Goal: Information Seeking & Learning: Find specific fact

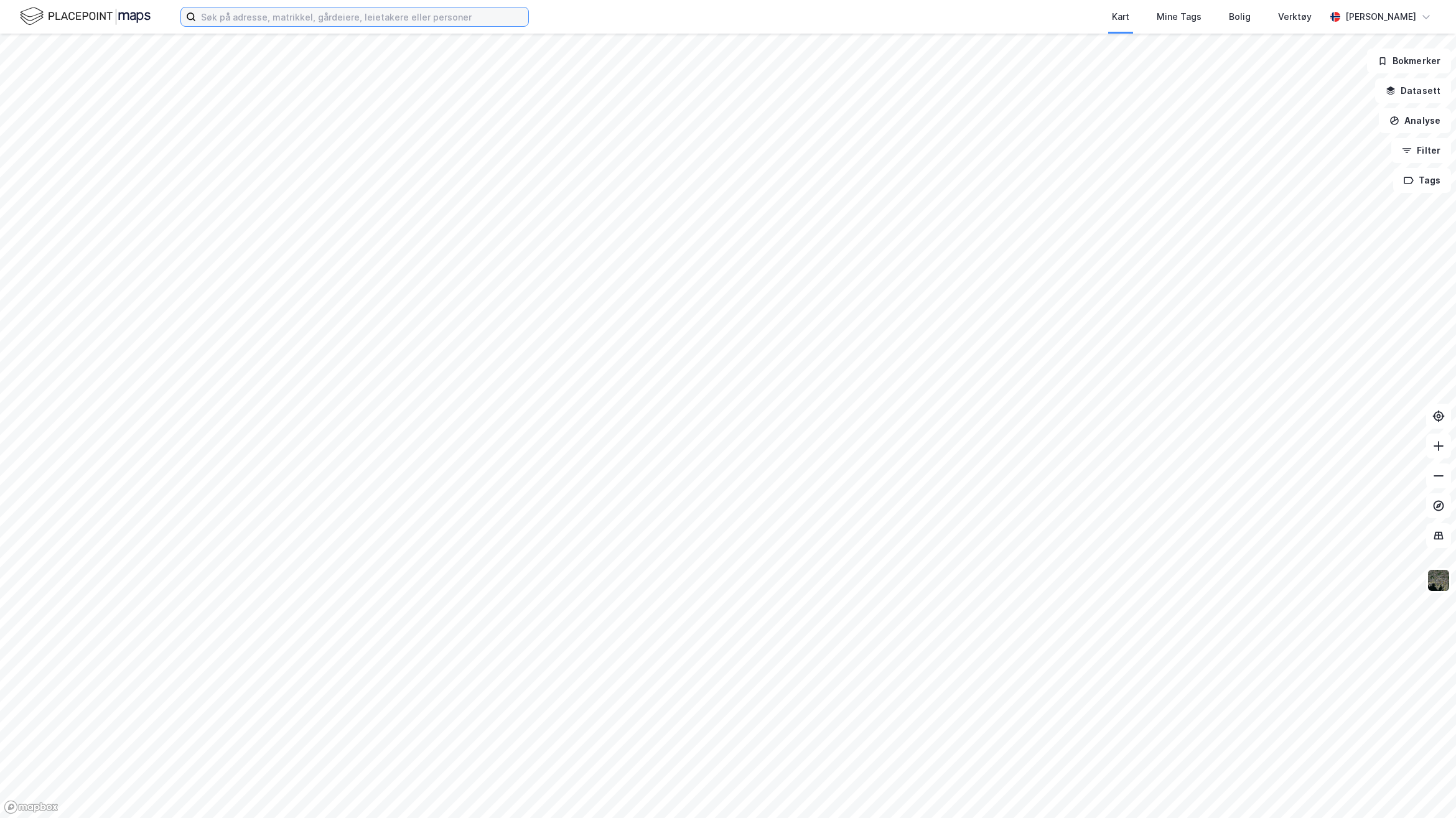
click at [420, 13] on input at bounding box center [362, 16] width 332 height 19
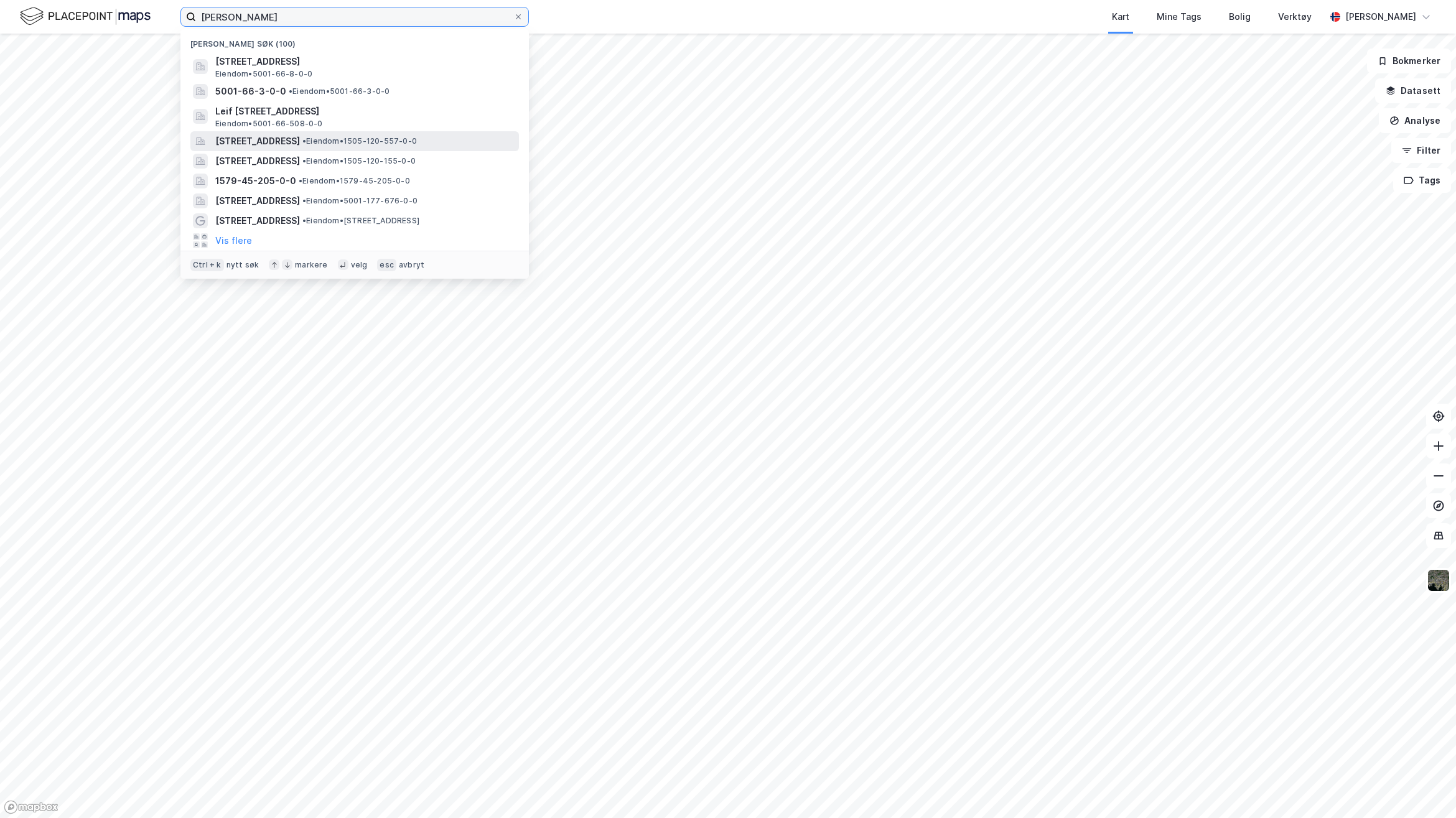
type input "[PERSON_NAME]"
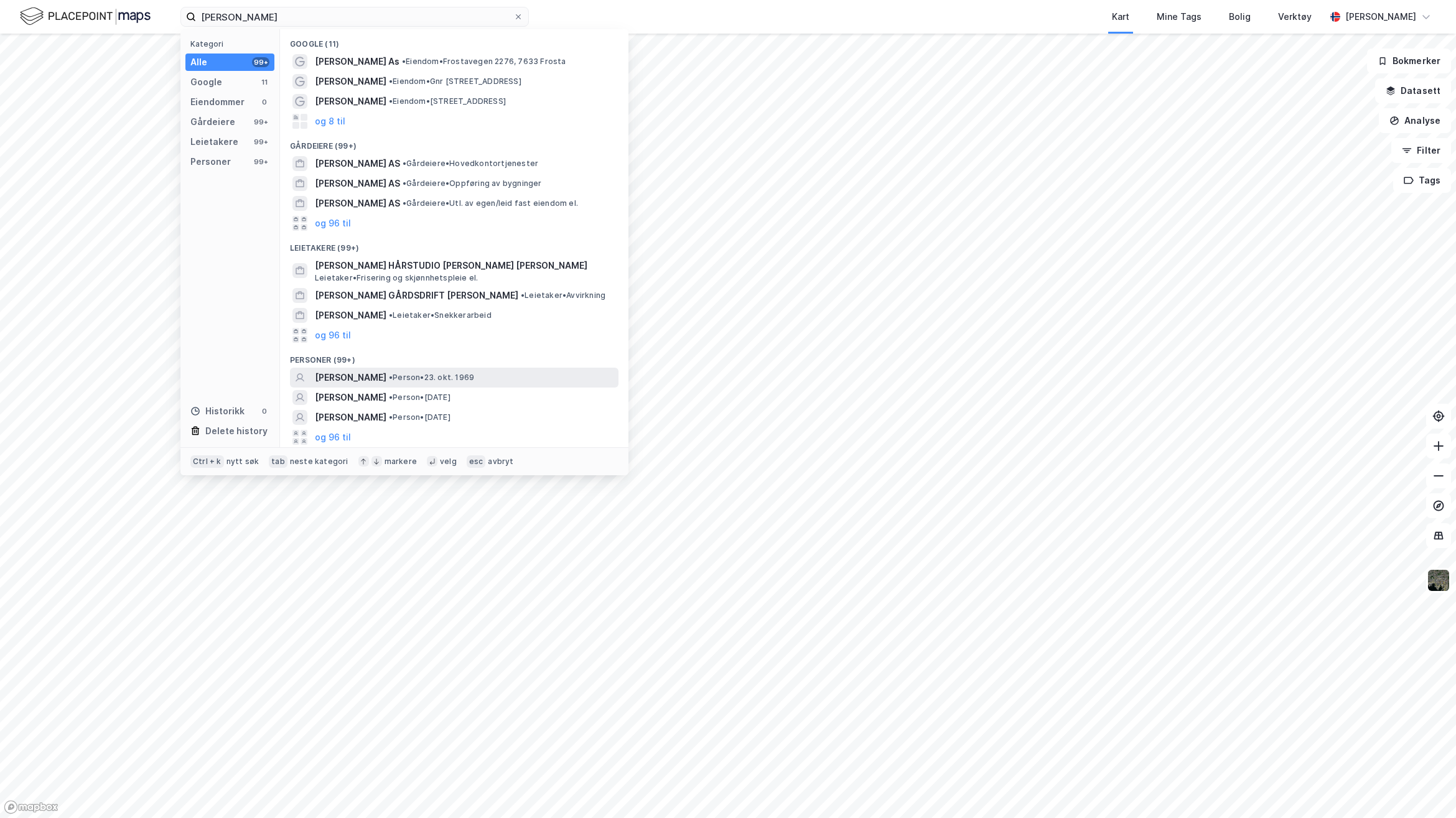
click at [389, 380] on span "•" at bounding box center [391, 377] width 3 height 10
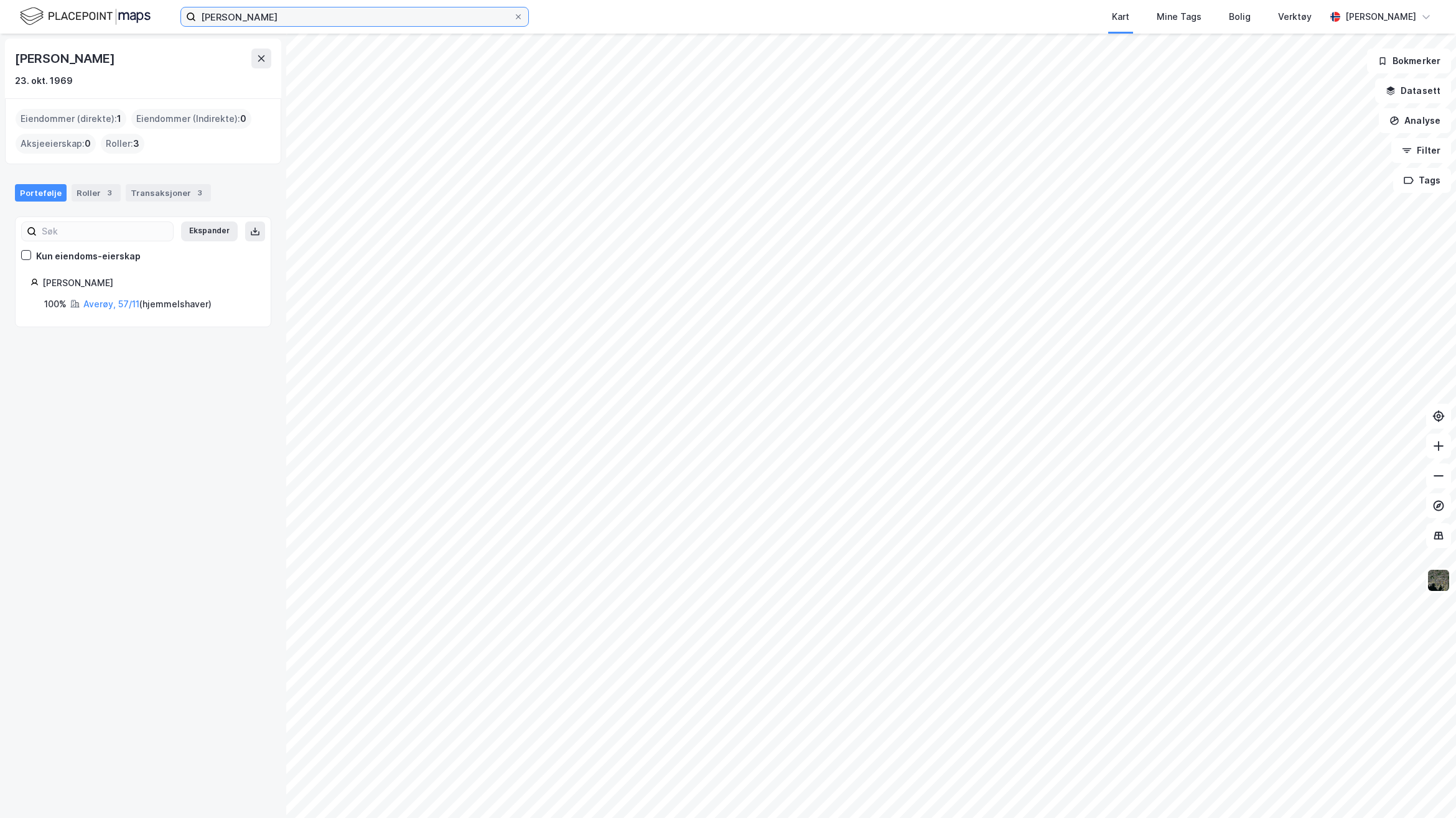
click at [290, 23] on input "[PERSON_NAME]" at bounding box center [354, 16] width 317 height 19
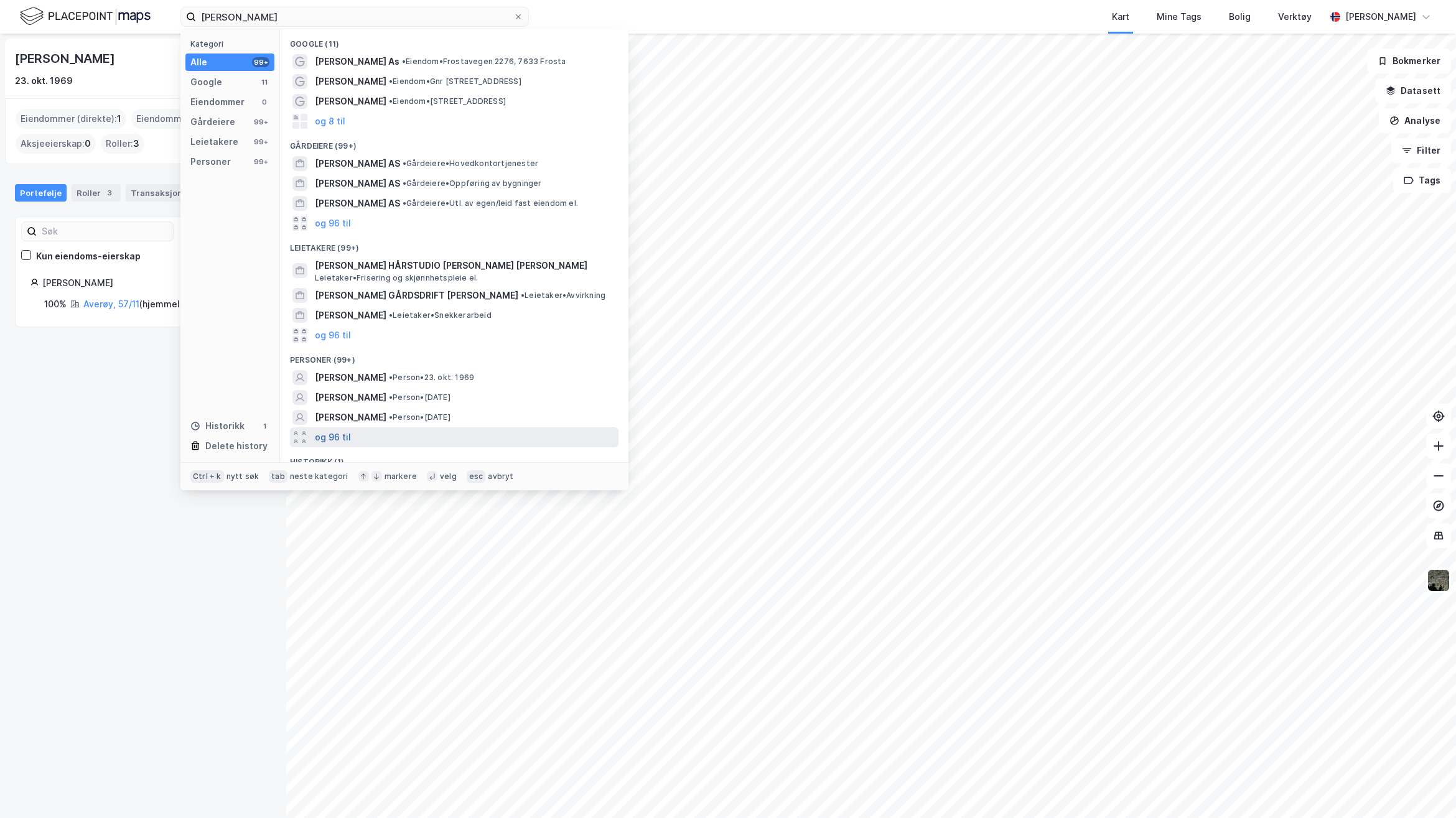
click at [336, 435] on button "og 96 til" at bounding box center [333, 437] width 36 height 15
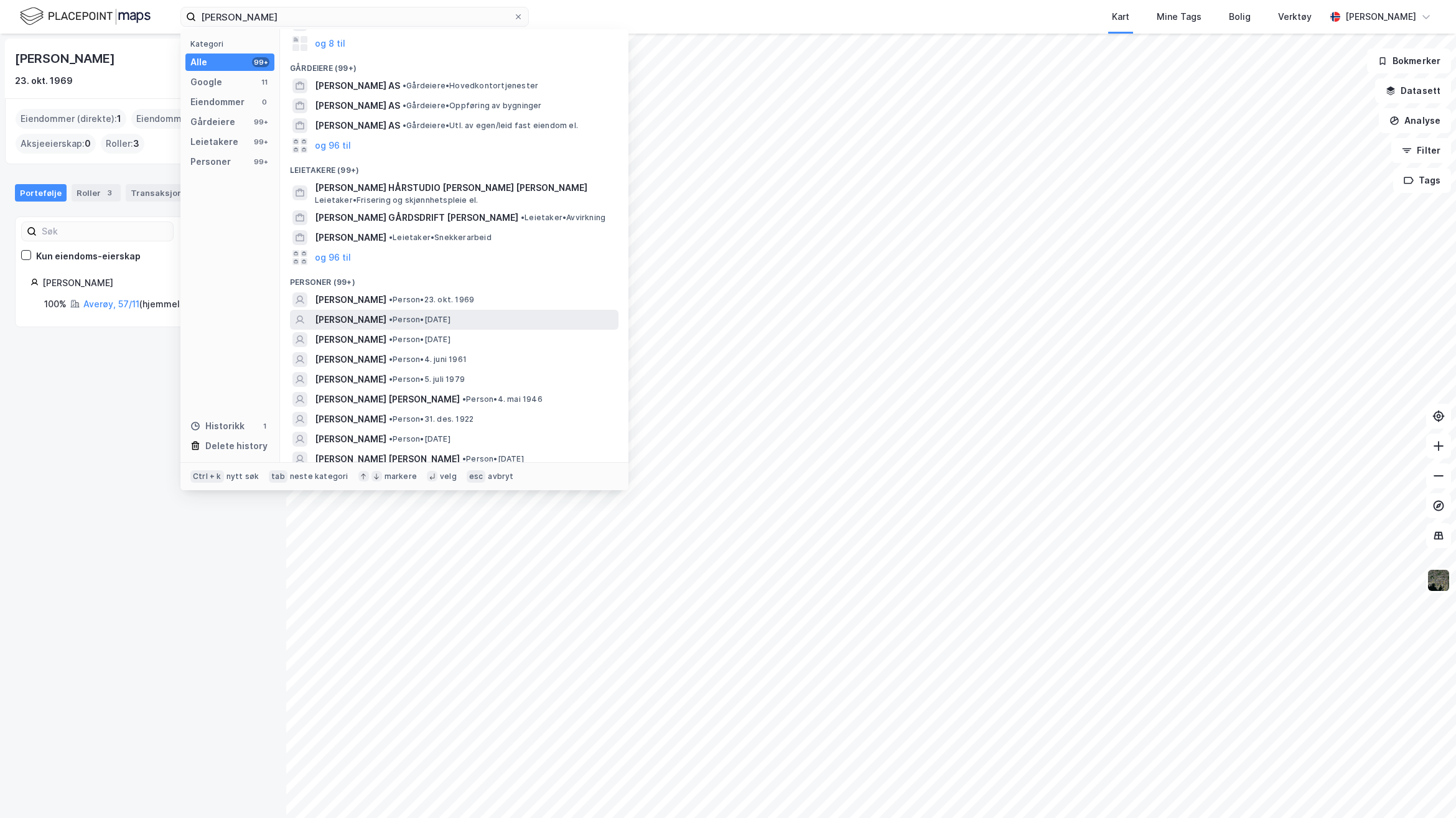
click at [399, 318] on span "• Person • [DATE]" at bounding box center [420, 320] width 62 height 10
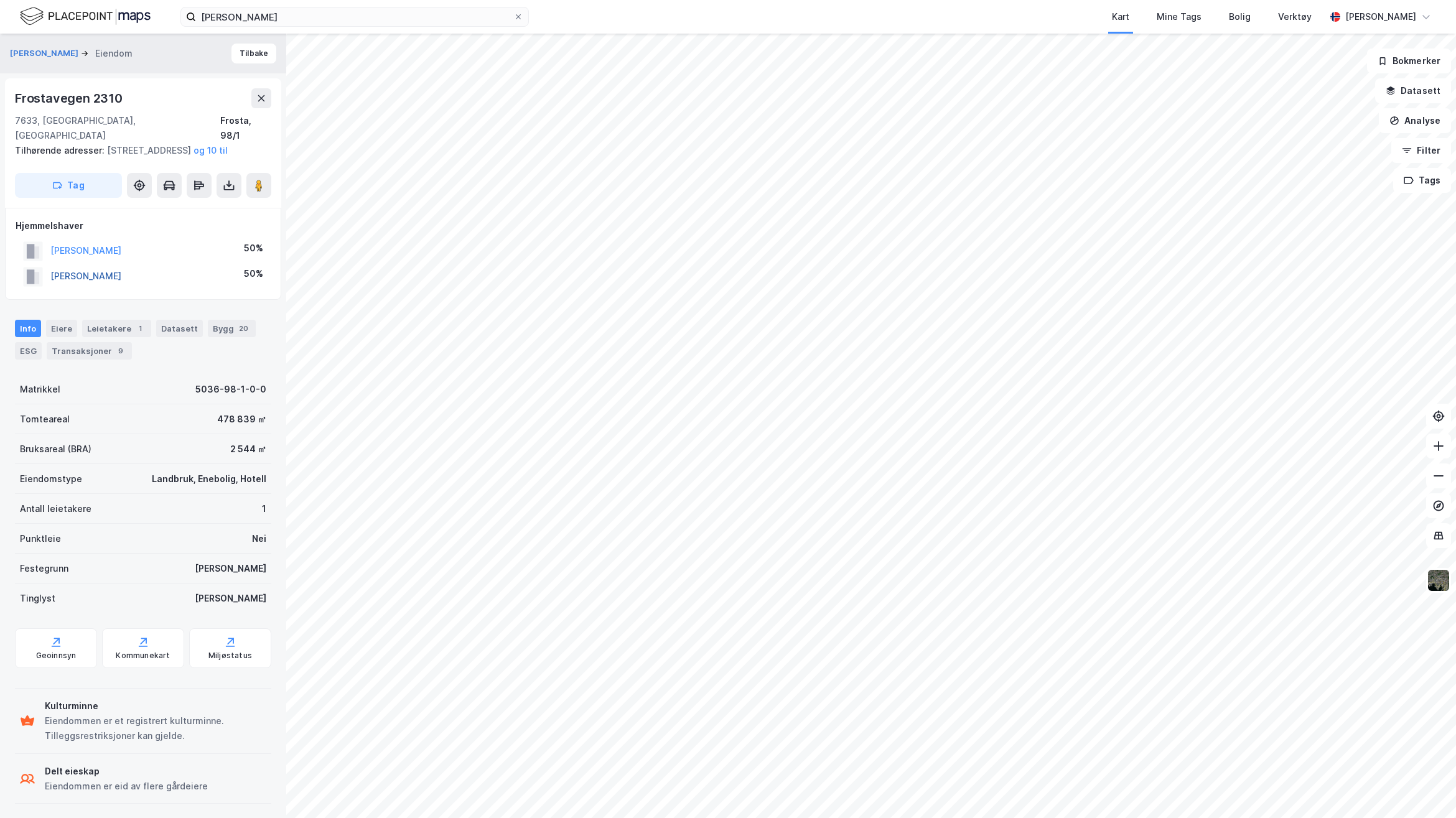
click at [0, 0] on button "[PERSON_NAME]" at bounding box center [0, 0] width 0 height 0
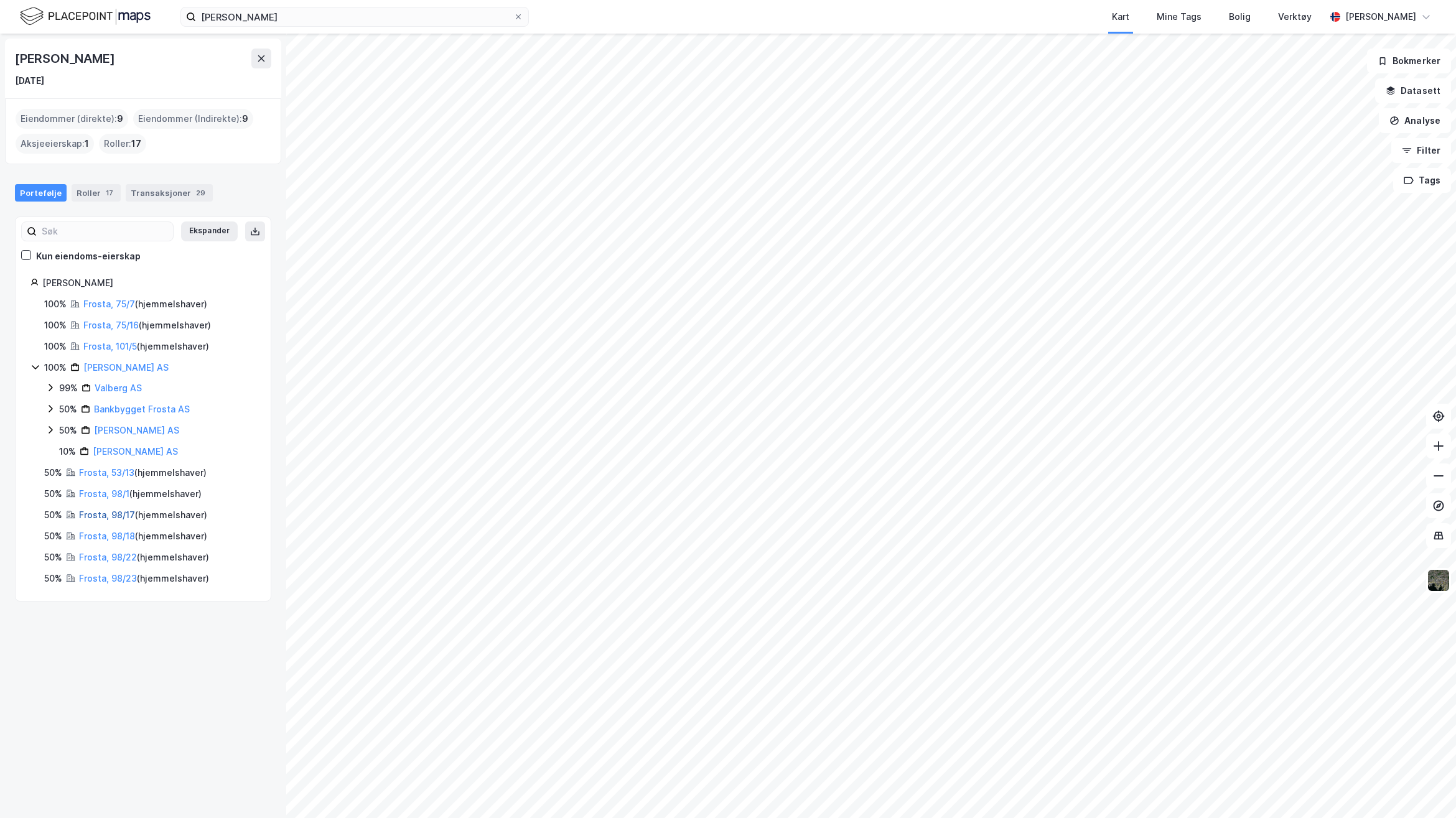
click at [120, 513] on link "Frosta, 98/17" at bounding box center [107, 514] width 56 height 10
click at [122, 513] on link "Frosta, 98/17" at bounding box center [107, 514] width 56 height 10
click at [120, 533] on link "Frosta, 98/18" at bounding box center [107, 535] width 56 height 10
click at [115, 558] on link "Frosta, 98/22" at bounding box center [108, 557] width 58 height 10
click at [122, 579] on link "Frosta, 98/23" at bounding box center [108, 577] width 58 height 10
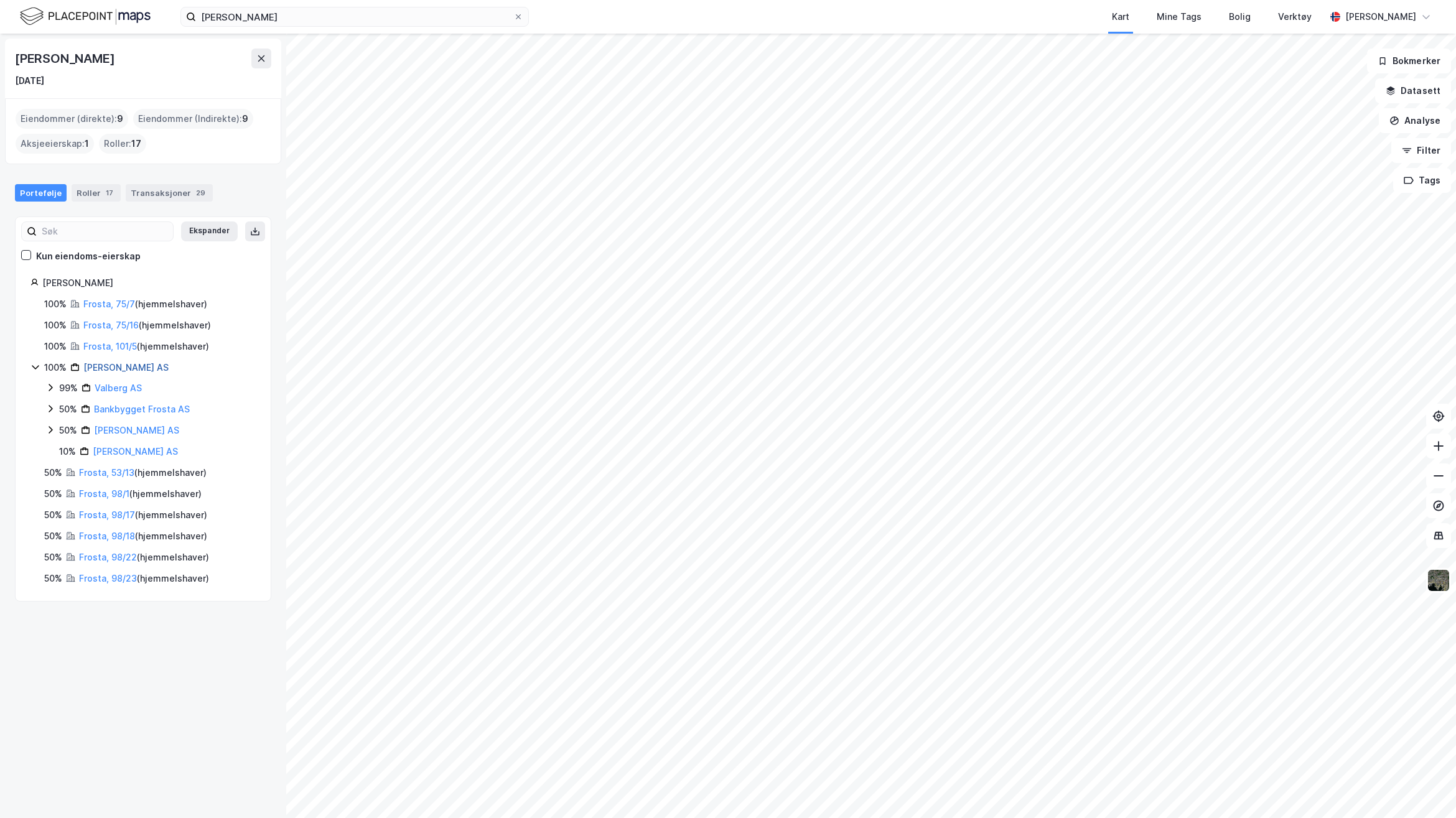
click at [113, 366] on link "[PERSON_NAME] AS" at bounding box center [126, 367] width 85 height 10
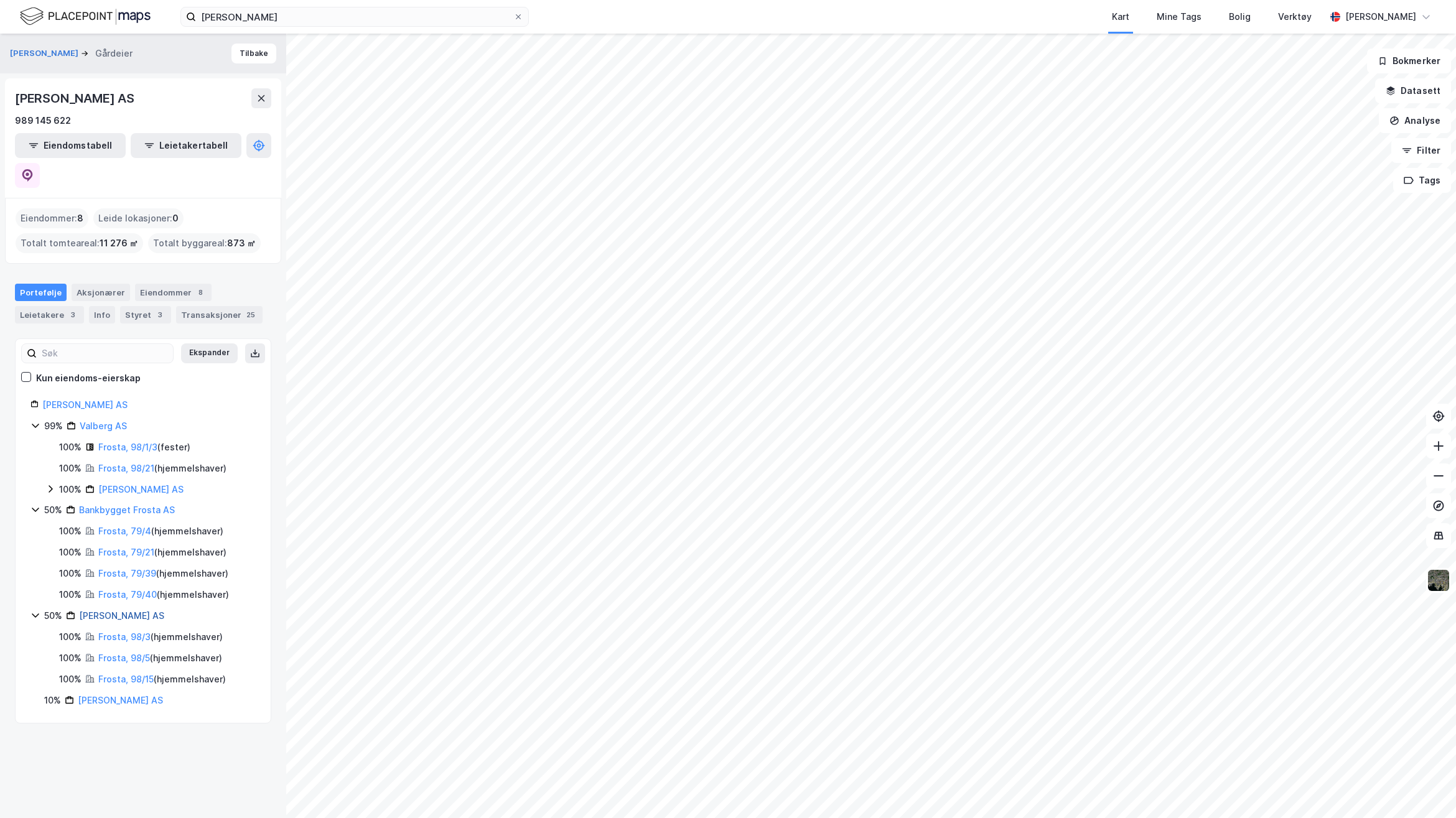
click at [127, 610] on link "[PERSON_NAME] AS" at bounding box center [122, 615] width 85 height 10
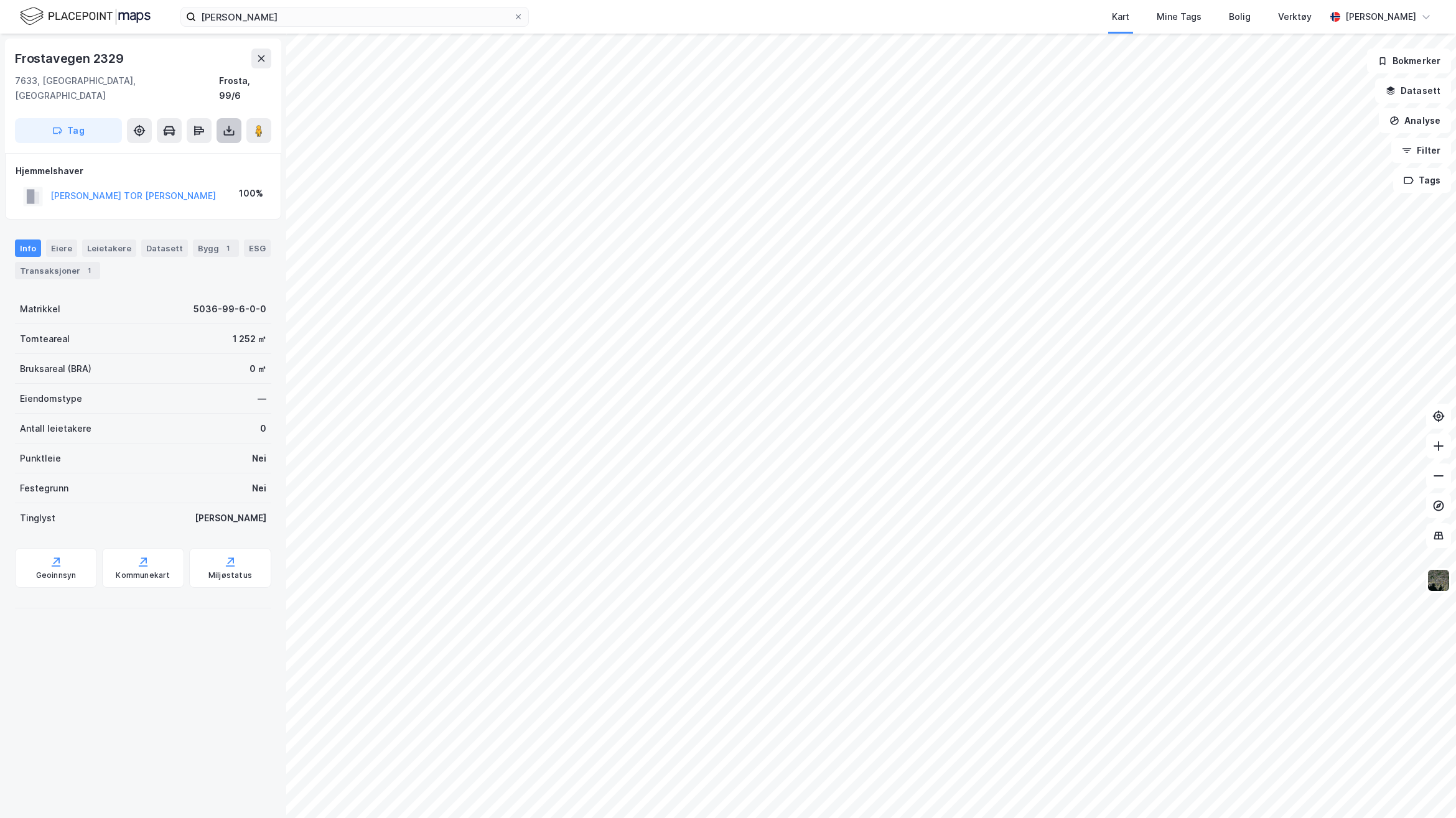
click at [223, 124] on icon at bounding box center [229, 131] width 12 height 12
click at [181, 151] on div "Last ned grunnbok" at bounding box center [167, 155] width 72 height 10
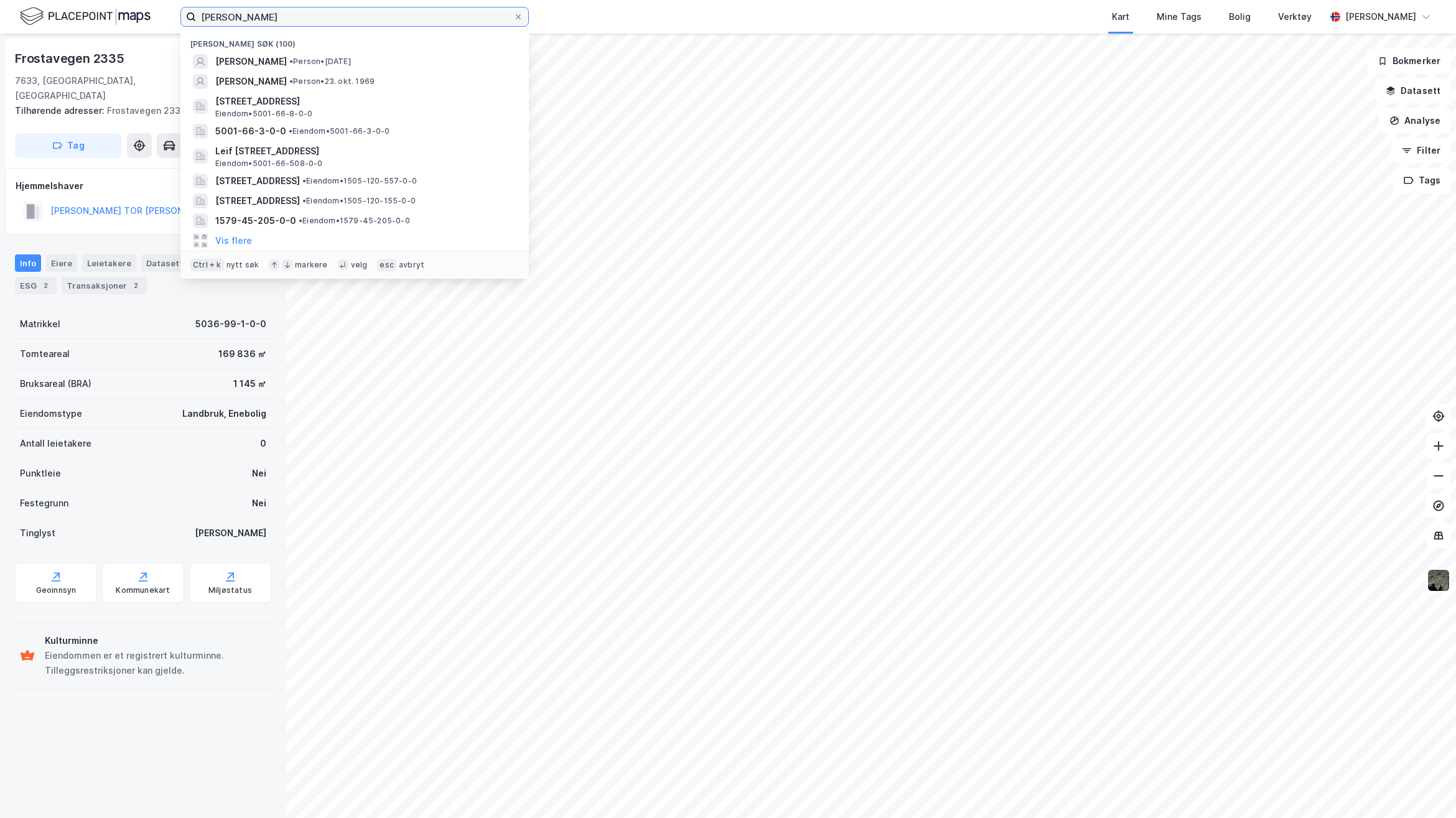
drag, startPoint x: 288, startPoint y: 16, endPoint x: -73, endPoint y: 29, distance: 361.2
click at [0, 29] on html "[PERSON_NAME] søk (100) [PERSON_NAME] • [DATE] [PERSON_NAME] • Person • 23. okt…" at bounding box center [728, 409] width 1456 height 818
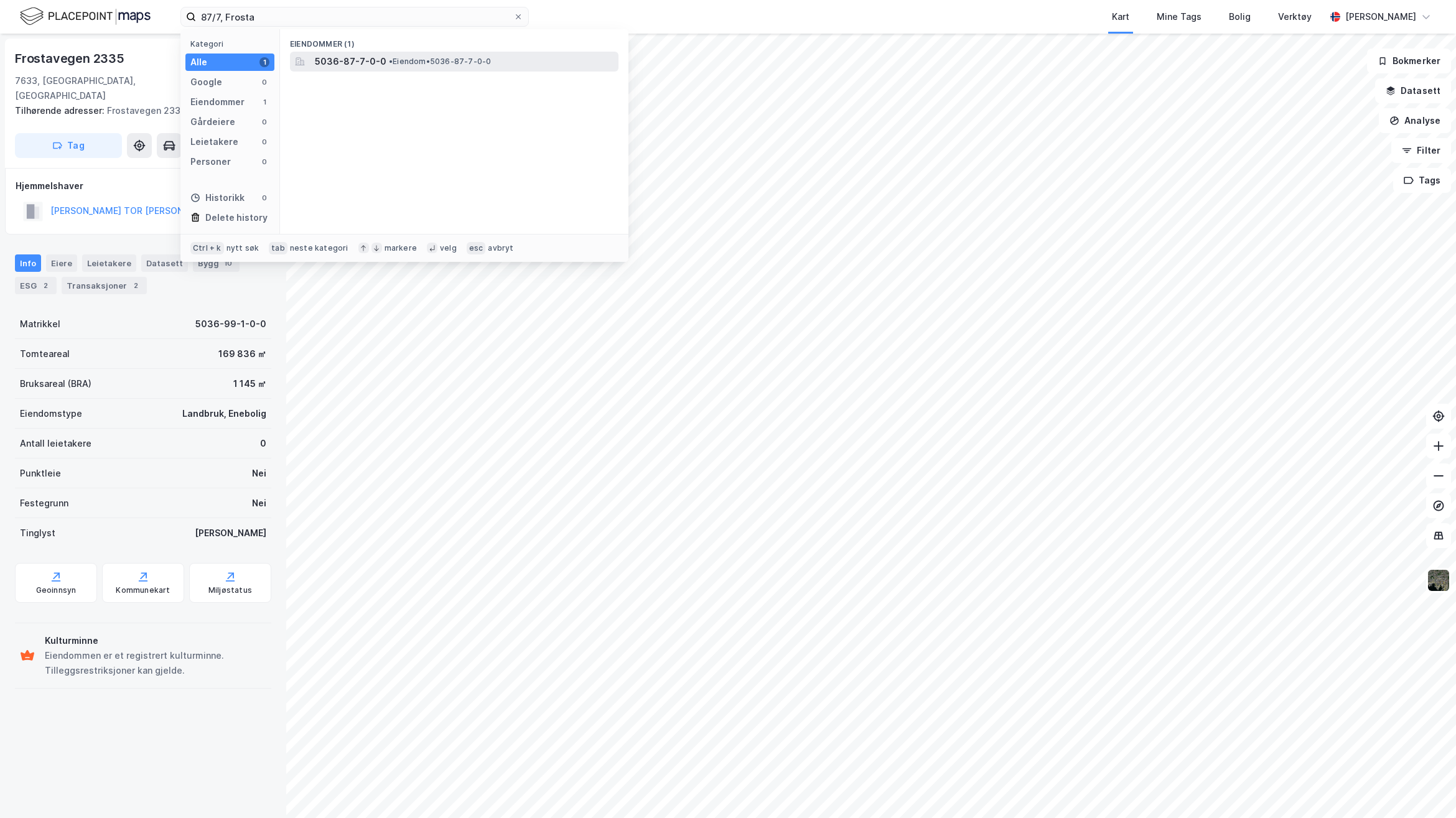
click at [392, 56] on span "• Eiendom • 5036-87-7-0-0" at bounding box center [440, 61] width 102 height 10
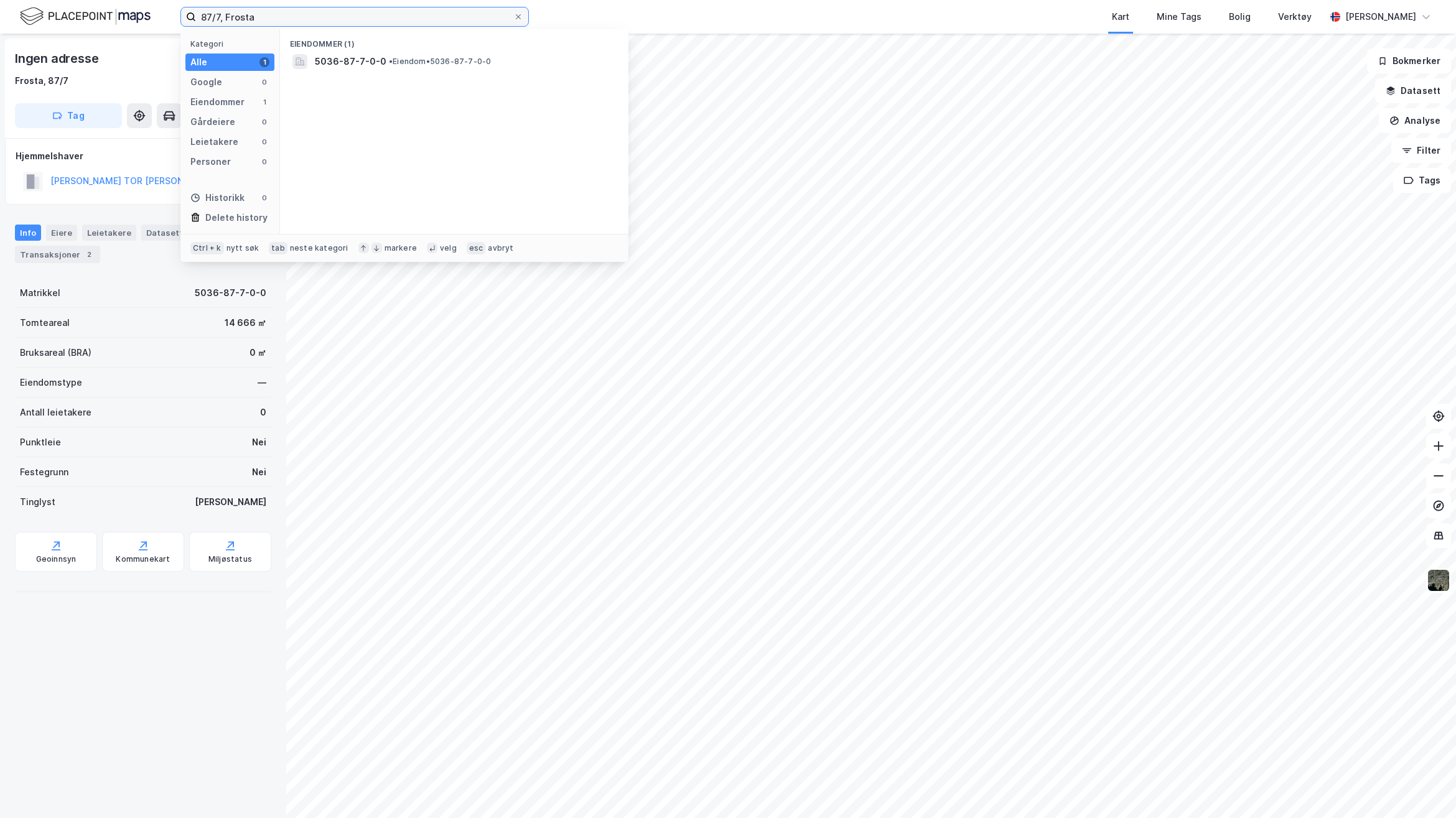
click at [223, 19] on input "87/7, Frosta" at bounding box center [354, 16] width 317 height 19
type input "24/2 , Frosta"
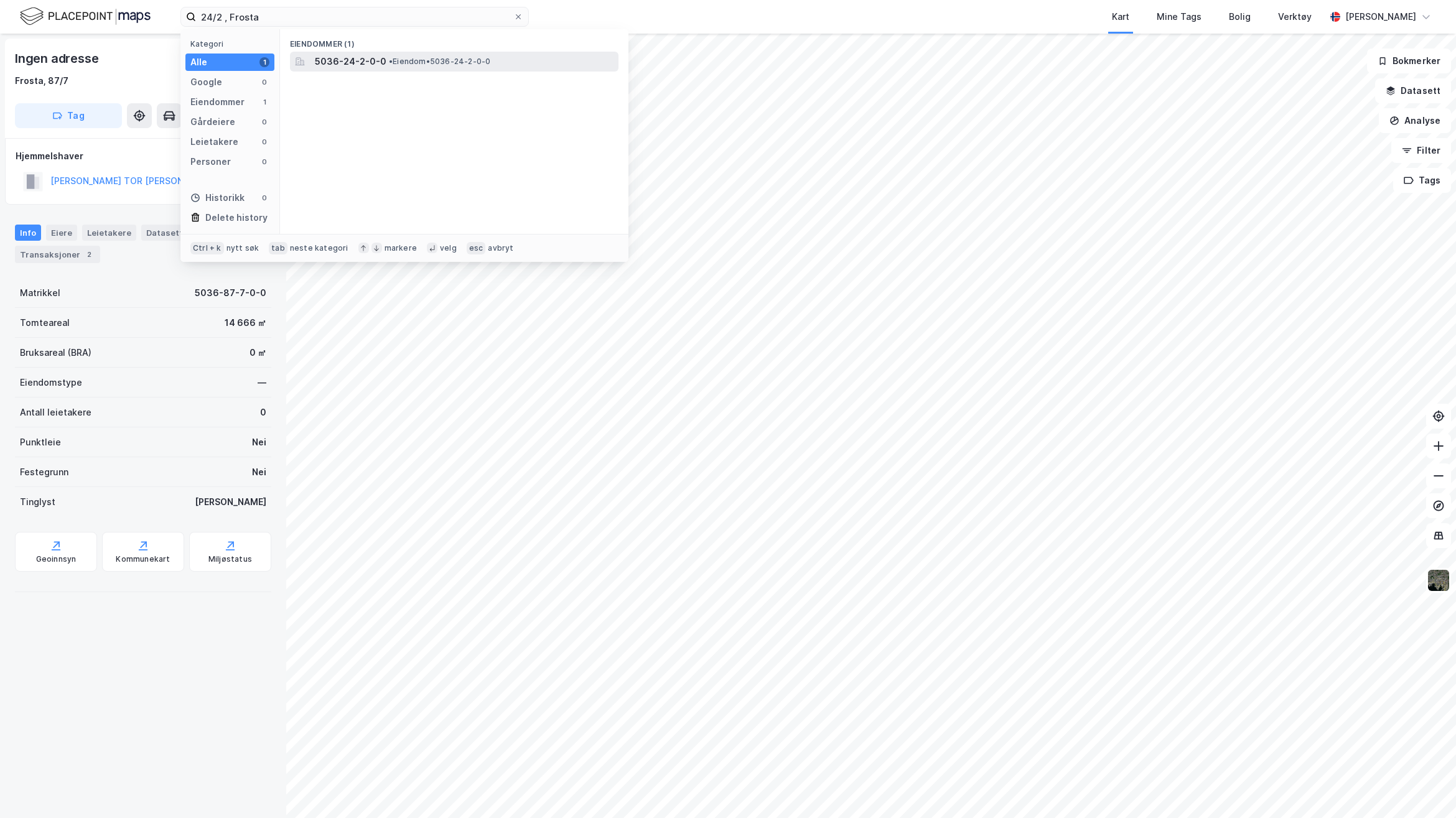
click at [376, 59] on span "5036-24-2-0-0" at bounding box center [351, 62] width 72 height 15
